Goal: Book appointment/travel/reservation

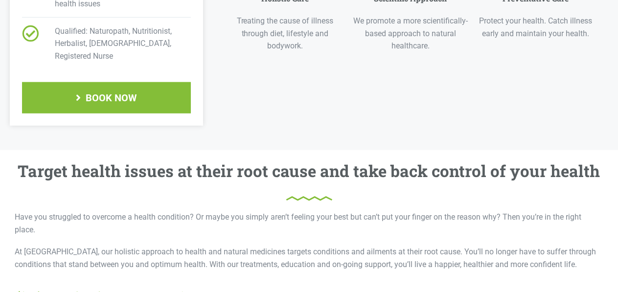
scroll to position [594, 0]
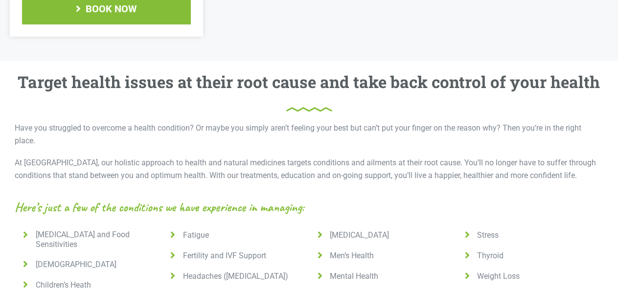
click at [114, 6] on img at bounding box center [88, 15] width 137 height 20
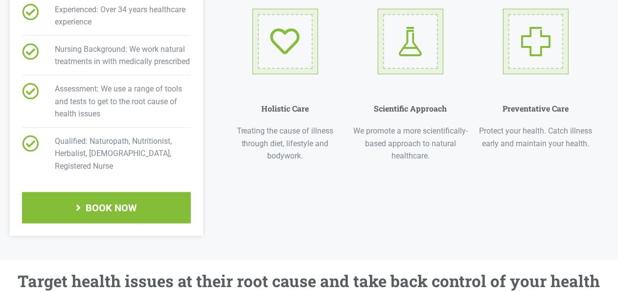
scroll to position [413, 0]
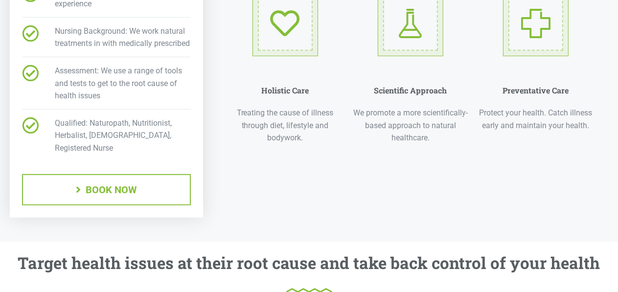
click at [108, 187] on span "BOOK NOW" at bounding box center [111, 190] width 51 height 10
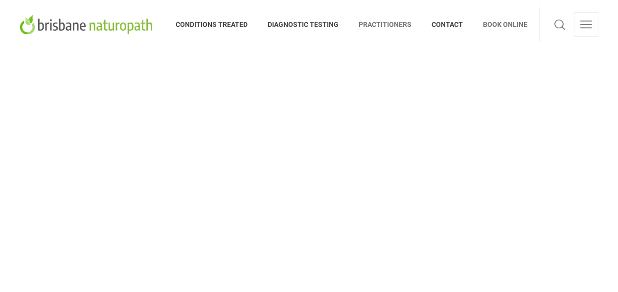
click at [404, 26] on span "PRACTITIONERS" at bounding box center [385, 25] width 73 height 16
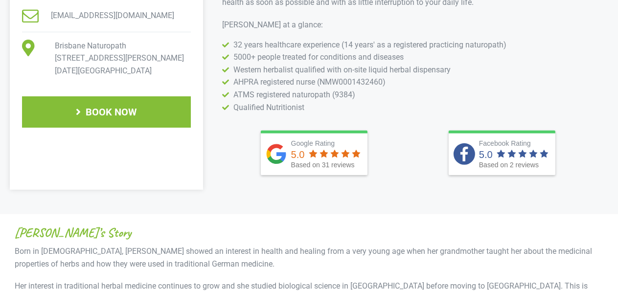
scroll to position [413, 0]
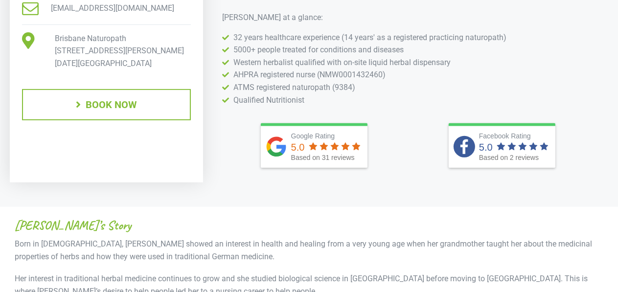
click at [106, 102] on span "BOOK NOW" at bounding box center [111, 105] width 51 height 10
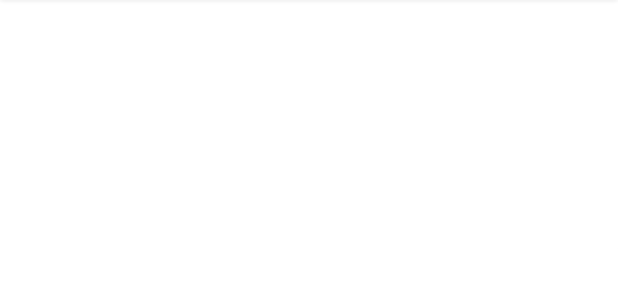
scroll to position [284, 0]
